Goal: Task Accomplishment & Management: Use online tool/utility

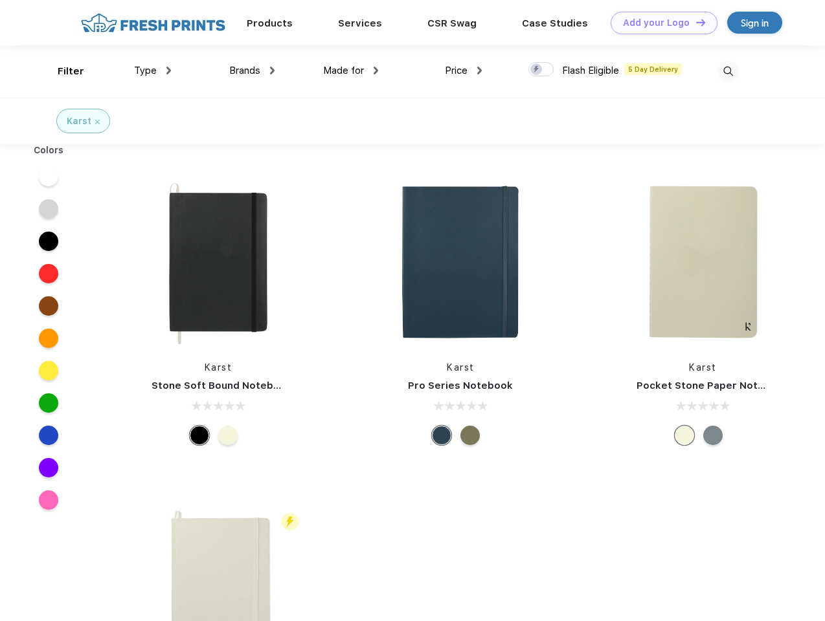
scroll to position [1, 0]
click at [659, 22] on link "Add your Logo Design Tool" at bounding box center [663, 22] width 107 height 23
click at [0, 0] on div "Design Tool" at bounding box center [0, 0] width 0 height 0
click at [695, 21] on link "Add your Logo Design Tool" at bounding box center [663, 22] width 107 height 23
click at [62, 71] on div "Filter" at bounding box center [71, 70] width 27 height 15
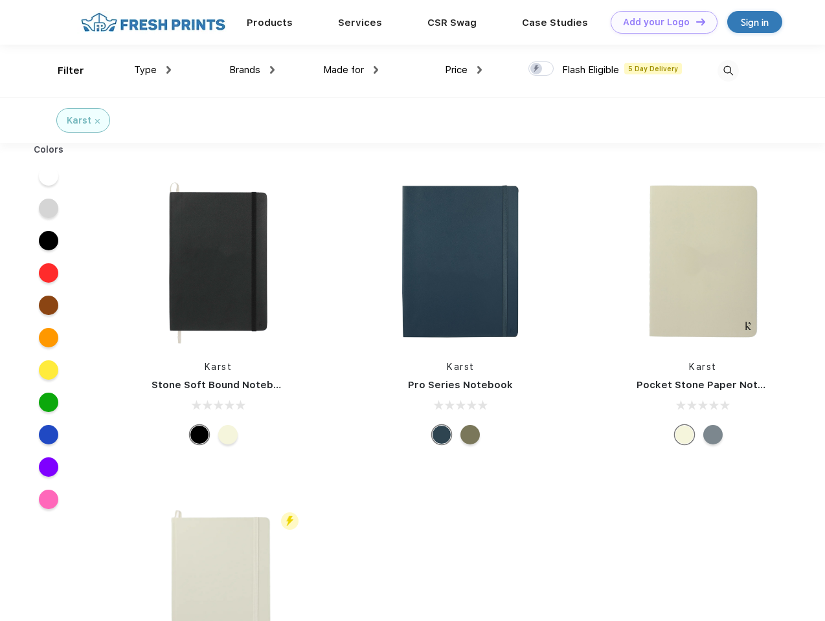
click at [153, 70] on span "Type" at bounding box center [145, 70] width 23 height 12
click at [252, 70] on span "Brands" at bounding box center [244, 70] width 31 height 12
click at [351, 70] on span "Made for" at bounding box center [343, 70] width 41 height 12
click at [463, 70] on span "Price" at bounding box center [456, 70] width 23 height 12
click at [541, 69] on div at bounding box center [540, 68] width 25 height 14
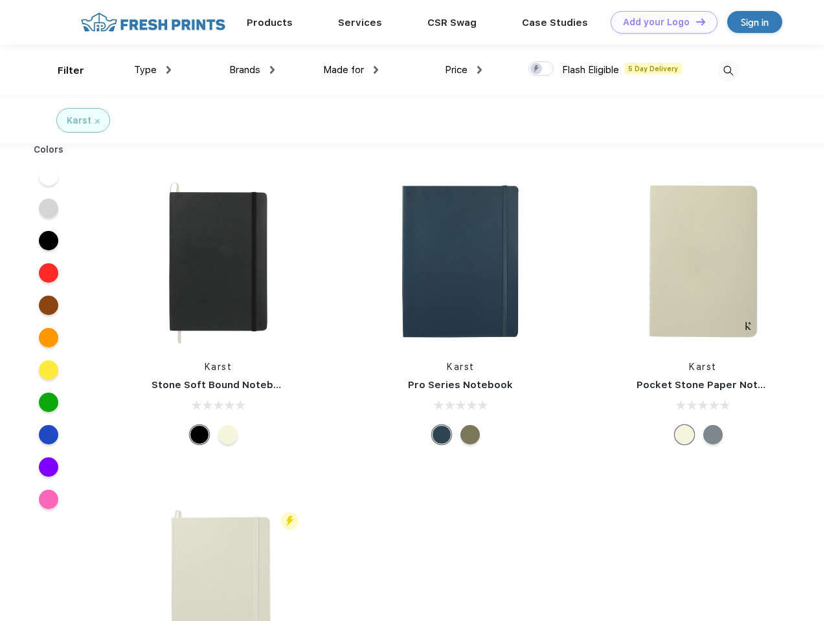
click at [537, 69] on input "checkbox" at bounding box center [532, 65] width 8 height 8
click at [728, 71] on img at bounding box center [727, 70] width 21 height 21
